Goal: Information Seeking & Learning: Learn about a topic

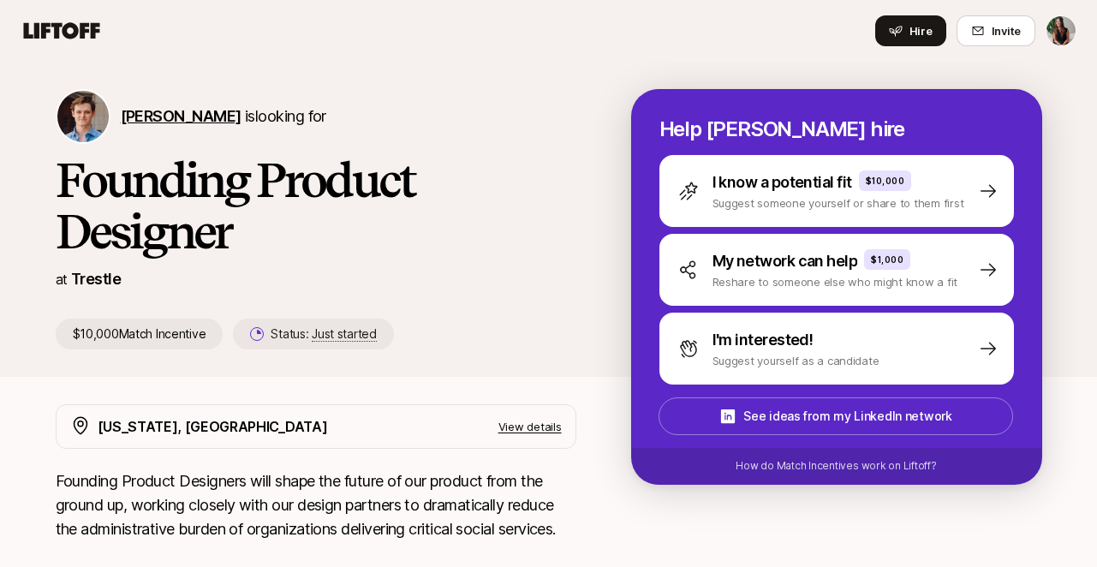
click at [165, 116] on span "[PERSON_NAME]" at bounding box center [181, 116] width 121 height 18
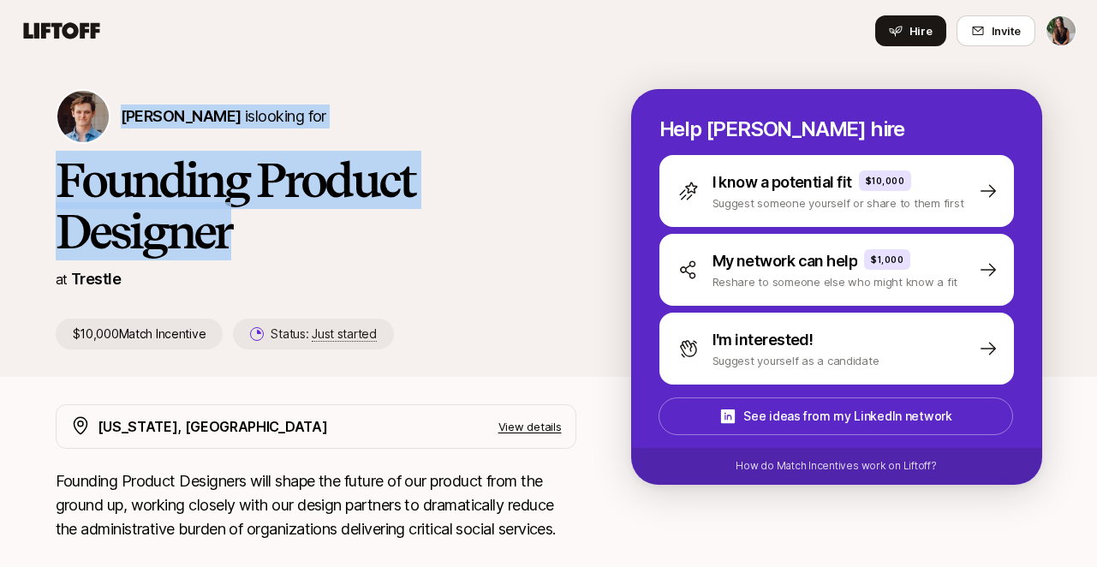
drag, startPoint x: 211, startPoint y: 78, endPoint x: 337, endPoint y: 245, distance: 209.7
click at [337, 245] on div "[PERSON_NAME] is looking for Founding Product Designer at Trestle $10,000 Match…" at bounding box center [548, 219] width 1097 height 315
click at [337, 245] on h1 "Founding Product Designer" at bounding box center [316, 205] width 521 height 103
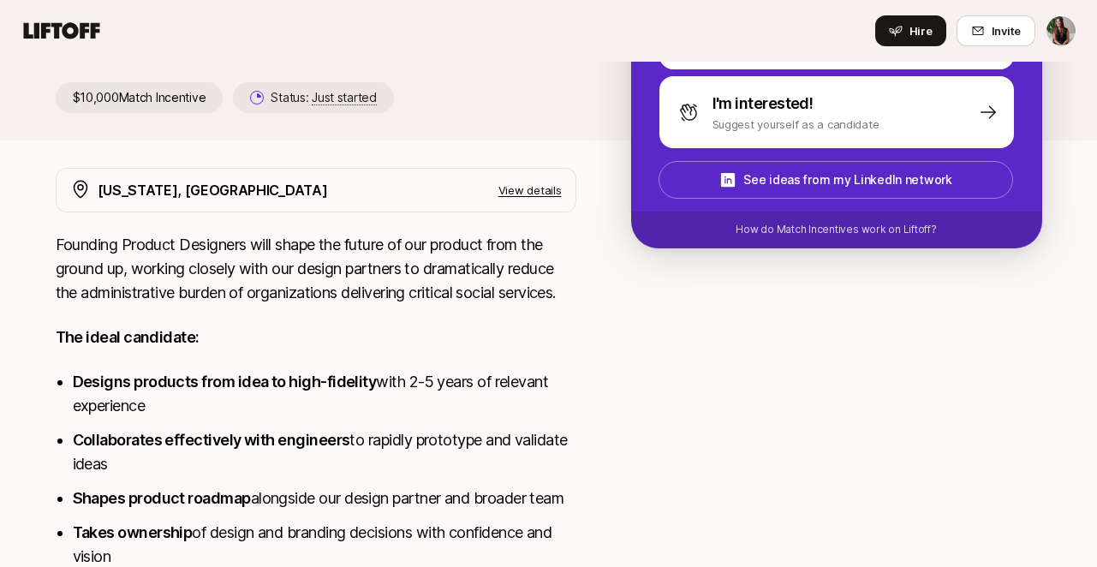
scroll to position [260, 0]
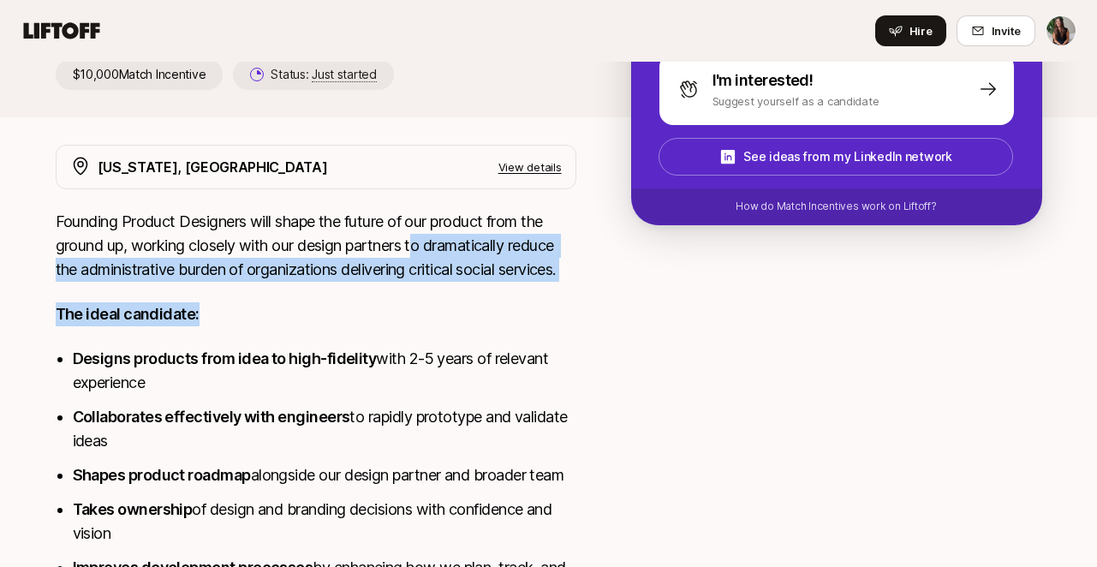
drag, startPoint x: 418, startPoint y: 253, endPoint x: 493, endPoint y: 308, distance: 93.7
click at [493, 308] on div "Founding Product Designers will shape the future of our product from the ground…" at bounding box center [316, 451] width 521 height 483
click at [493, 308] on p "The ideal candidate:" at bounding box center [316, 314] width 521 height 24
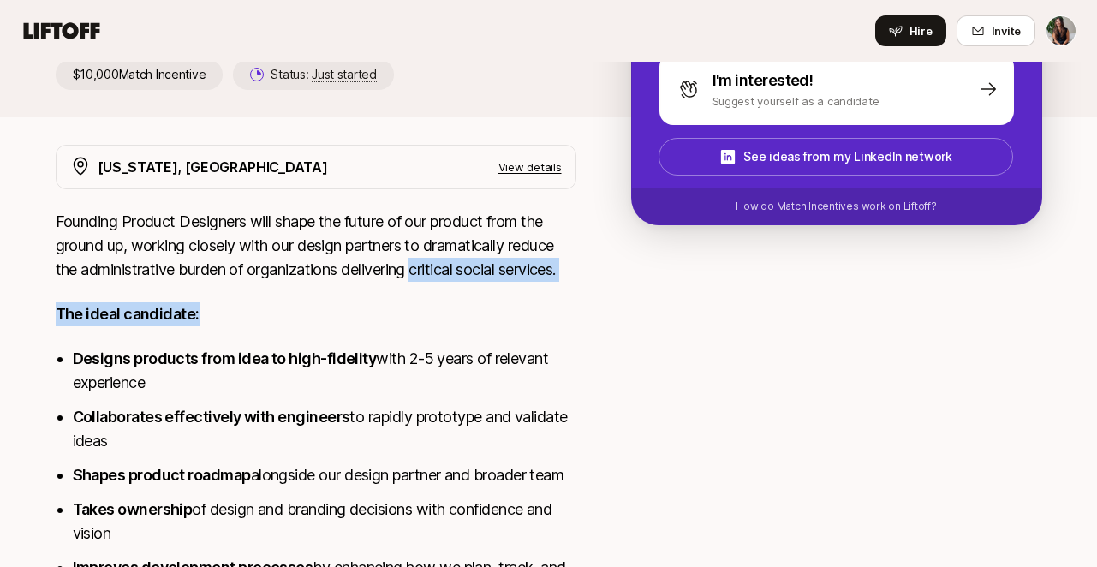
drag, startPoint x: 493, startPoint y: 308, endPoint x: 394, endPoint y: 235, distance: 123.7
click at [394, 236] on div "Founding Product Designers will shape the future of our product from the ground…" at bounding box center [316, 451] width 521 height 483
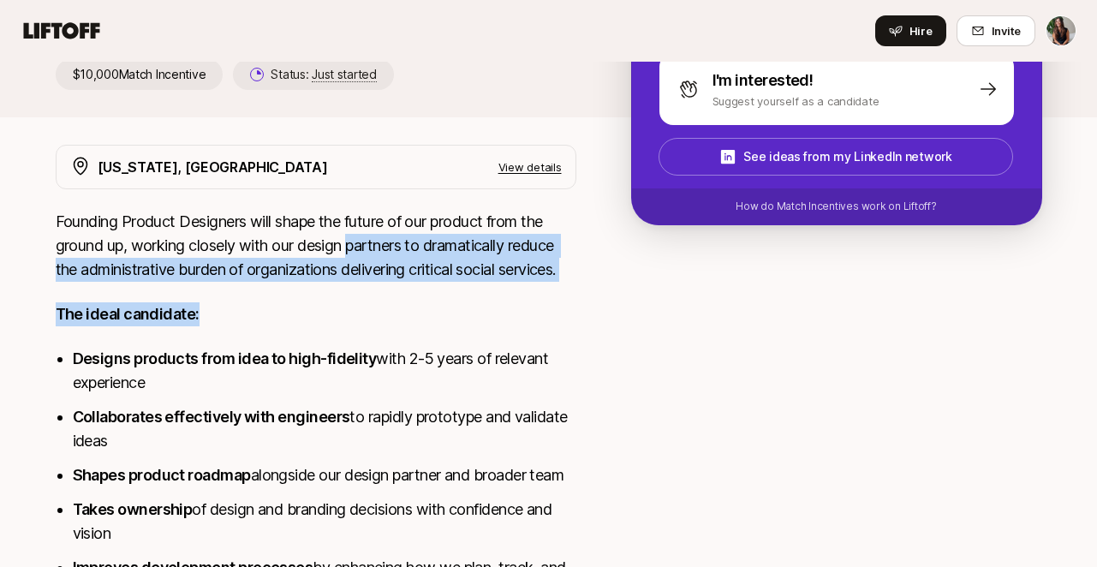
click at [394, 235] on p "Founding Product Designers will shape the future of our product from the ground…" at bounding box center [316, 246] width 521 height 72
drag, startPoint x: 394, startPoint y: 235, endPoint x: 463, endPoint y: 313, distance: 104.4
click at [462, 312] on div "Founding Product Designers will shape the future of our product from the ground…" at bounding box center [316, 451] width 521 height 483
click at [463, 313] on p "The ideal candidate:" at bounding box center [316, 314] width 521 height 24
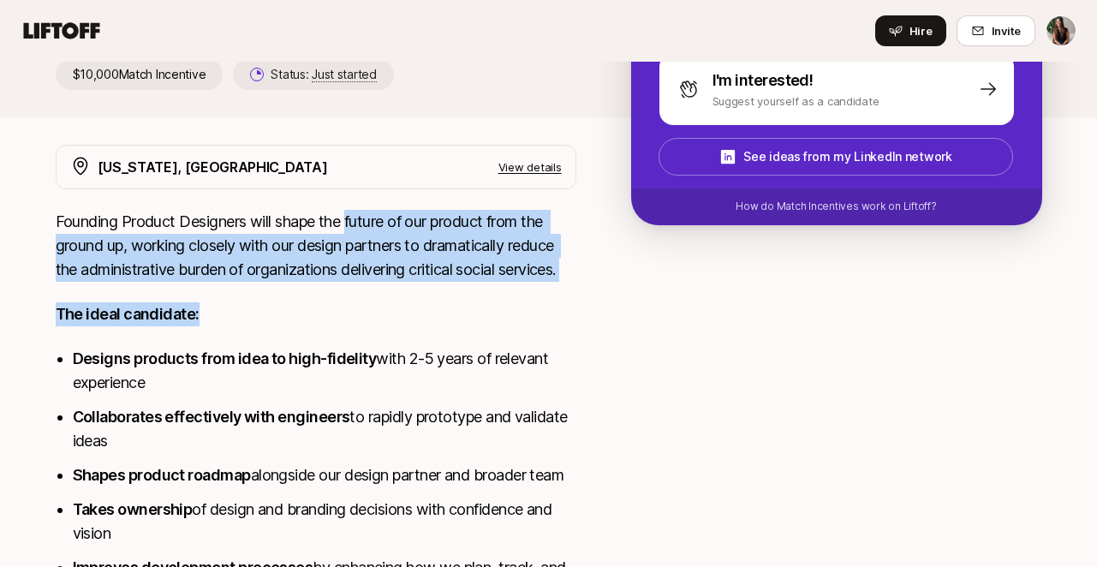
drag, startPoint x: 463, startPoint y: 313, endPoint x: 375, endPoint y: 232, distance: 119.4
click at [375, 232] on div "Founding Product Designers will shape the future of our product from the ground…" at bounding box center [316, 451] width 521 height 483
click at [375, 232] on p "Founding Product Designers will shape the future of our product from the ground…" at bounding box center [316, 246] width 521 height 72
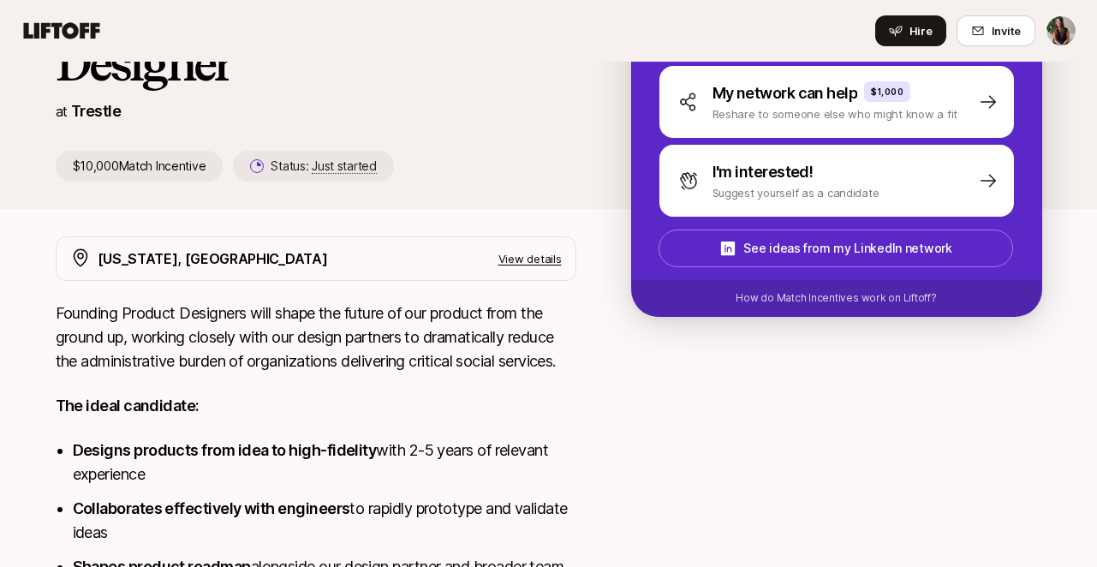
scroll to position [224, 0]
